Goal: Task Accomplishment & Management: Use online tool/utility

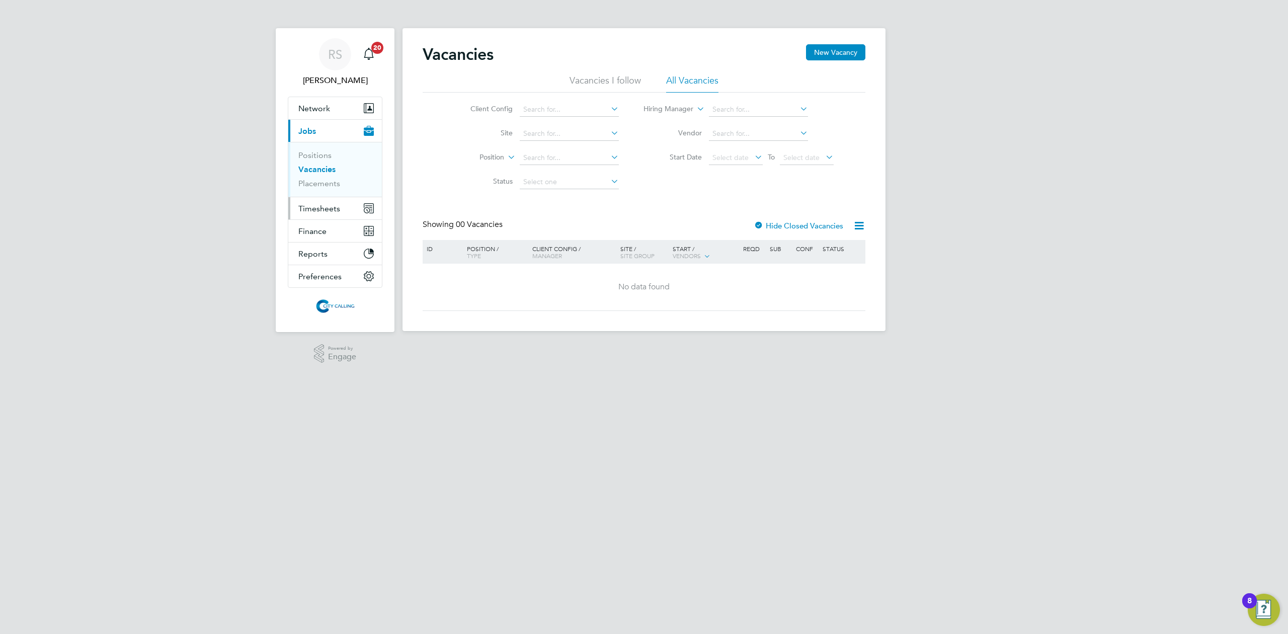
click at [319, 209] on span "Timesheets" at bounding box center [319, 209] width 42 height 10
click at [321, 129] on button "Current page: Jobs" at bounding box center [335, 131] width 94 height 22
click at [327, 172] on link "Vacancies" at bounding box center [316, 170] width 37 height 10
click at [330, 187] on link "Placements" at bounding box center [319, 184] width 42 height 10
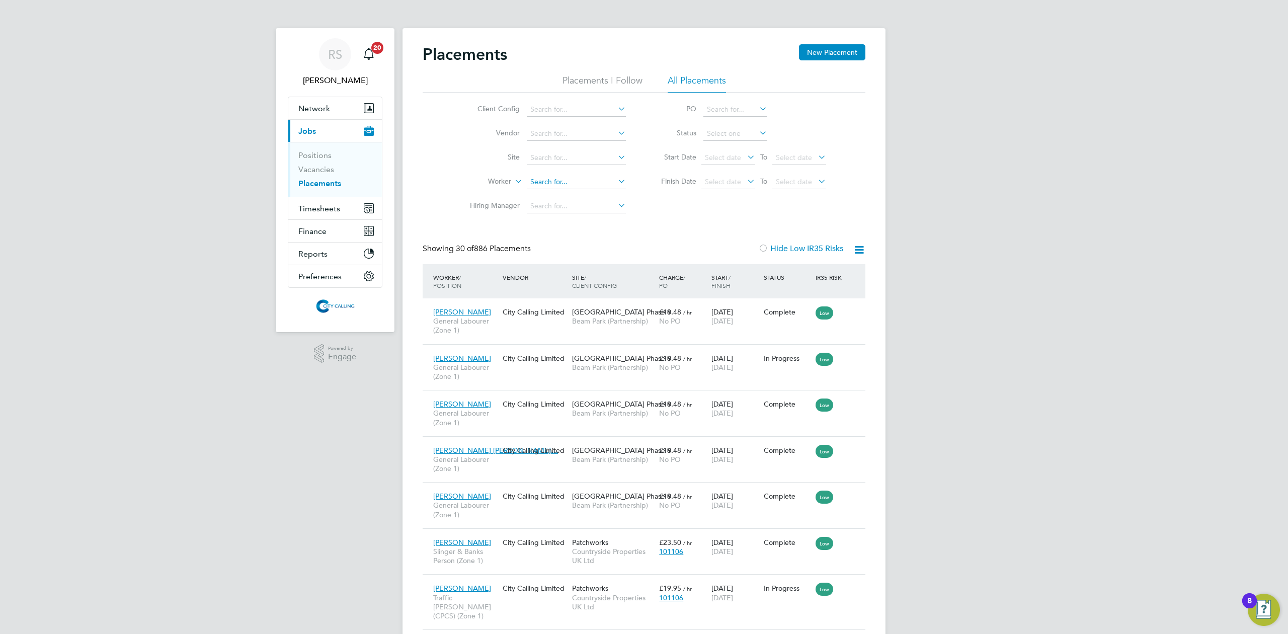
click at [556, 178] on input at bounding box center [576, 182] width 99 height 14
paste input "Oluwaseun Adetifa"
type input "Oluwaseun Adetifa"
click at [325, 171] on link "Vacancies" at bounding box center [316, 170] width 36 height 10
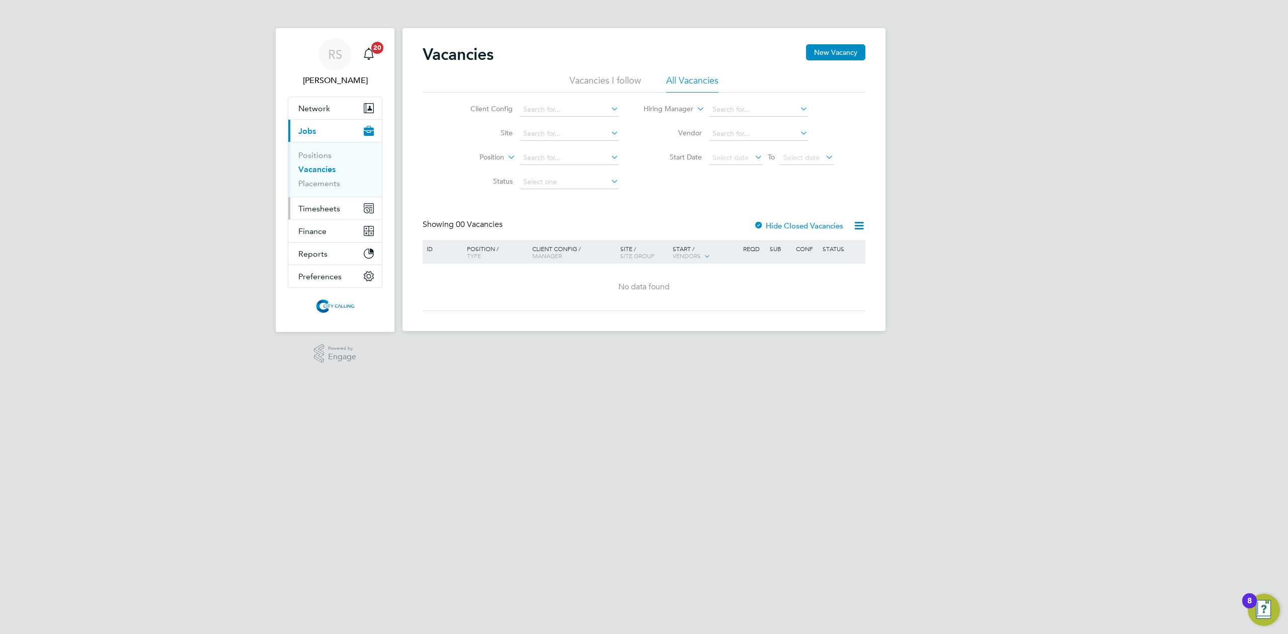
click at [339, 211] on span "Timesheets" at bounding box center [319, 209] width 42 height 10
click at [319, 178] on link "Timesheets" at bounding box center [319, 178] width 42 height 10
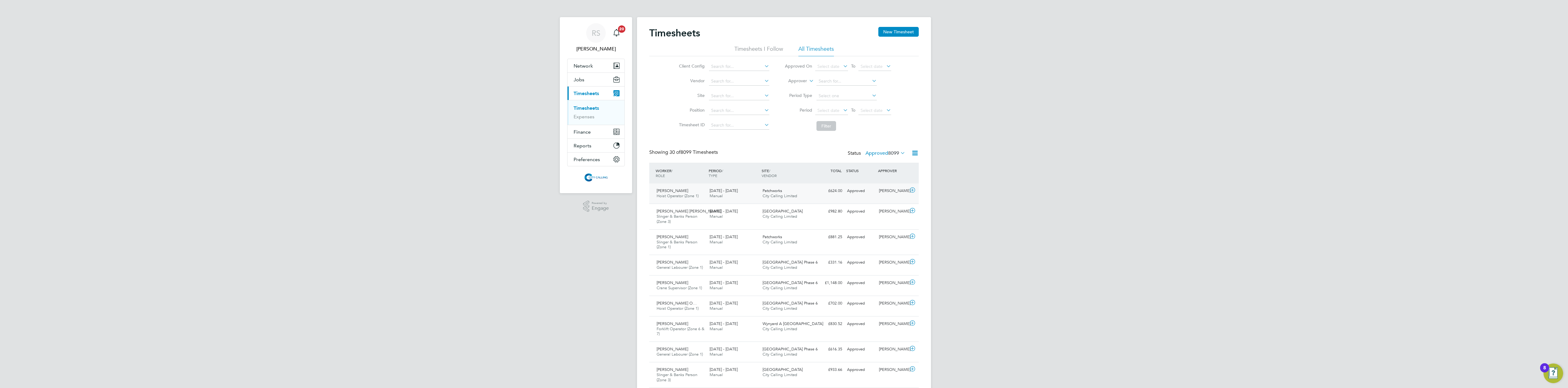
click at [783, 186] on div "Patchworks City Calling Limited" at bounding box center [786, 193] width 53 height 15
drag, startPoint x: 784, startPoint y: 186, endPoint x: 710, endPoint y: 325, distance: 157.5
click at [710, 325] on span "Manual" at bounding box center [716, 324] width 13 height 5
